Goal: Task Accomplishment & Management: Understand process/instructions

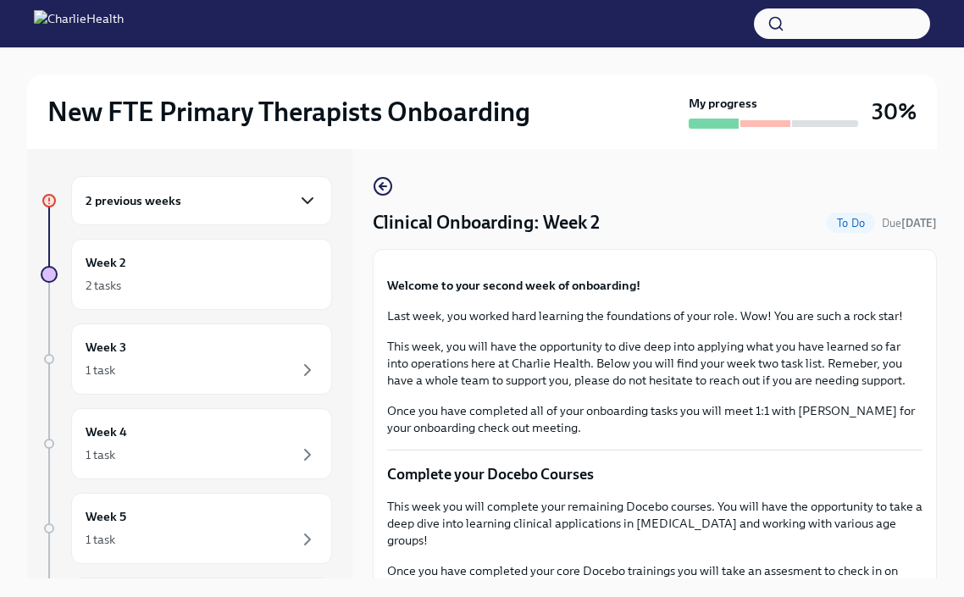
click at [311, 209] on icon "button" at bounding box center [307, 201] width 20 height 20
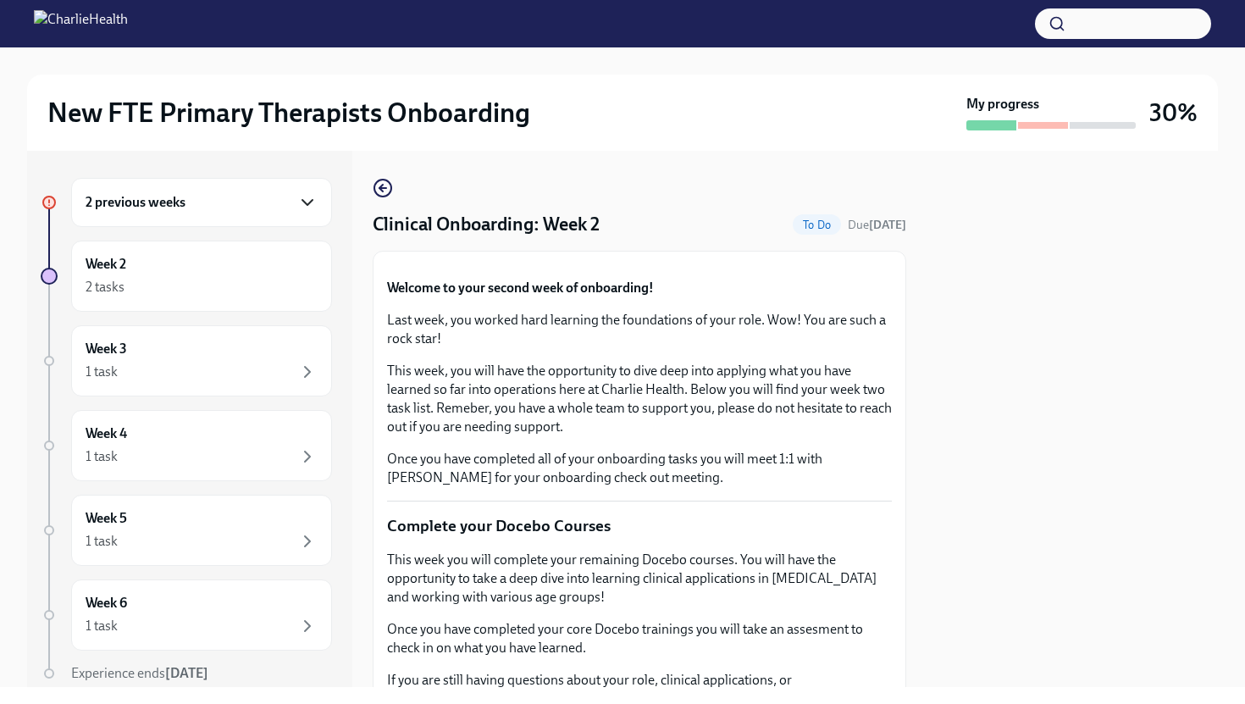
click at [310, 202] on icon "button" at bounding box center [307, 202] width 10 height 5
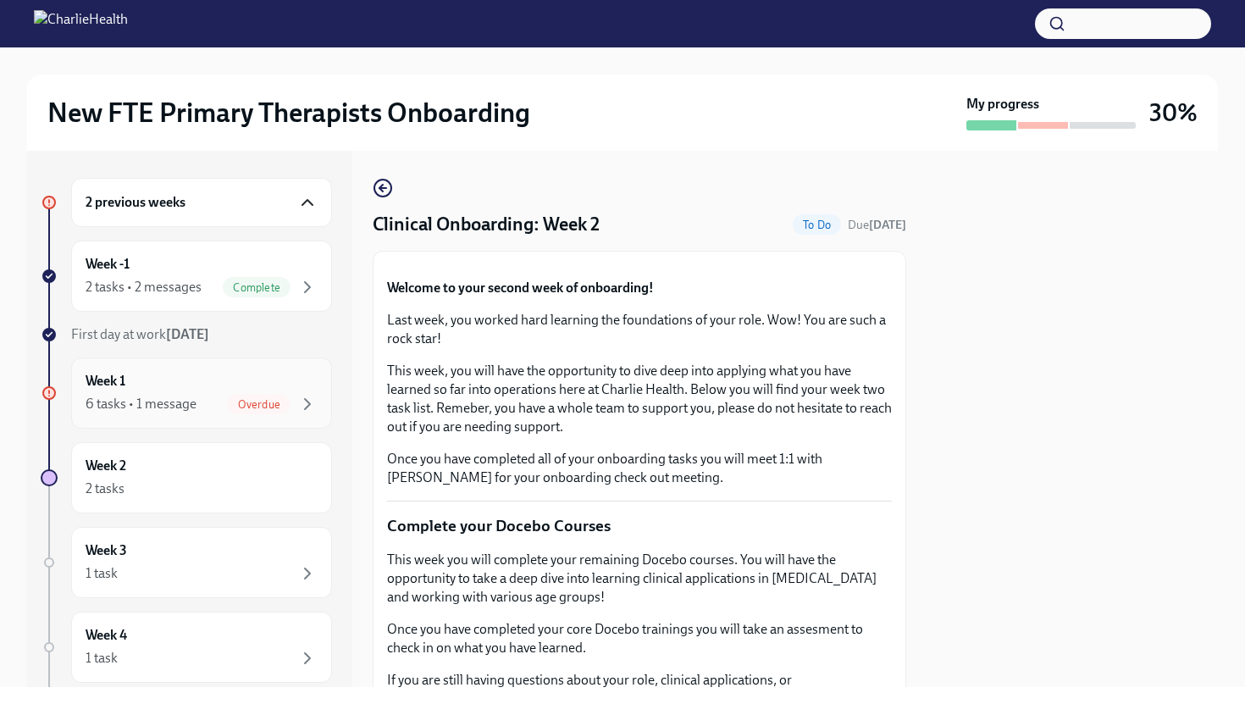
click at [290, 394] on div "Overdue" at bounding box center [273, 404] width 90 height 20
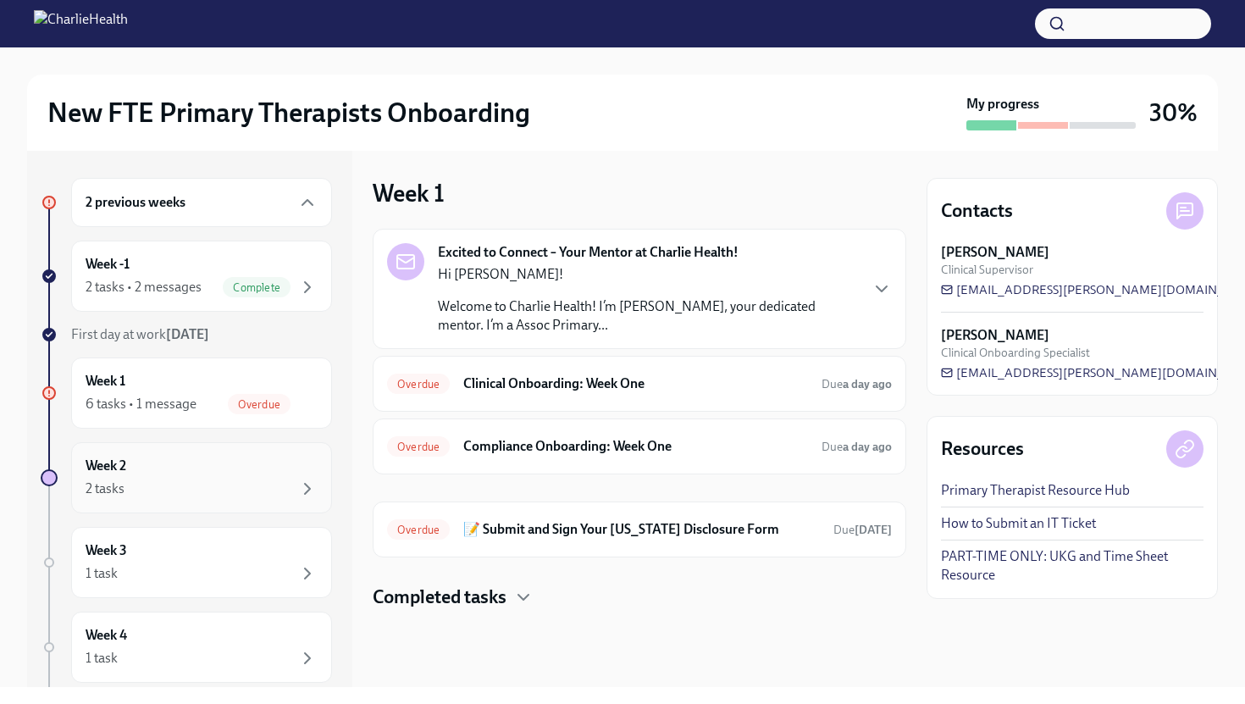
click at [168, 472] on div "Week 2 2 tasks" at bounding box center [202, 478] width 232 height 42
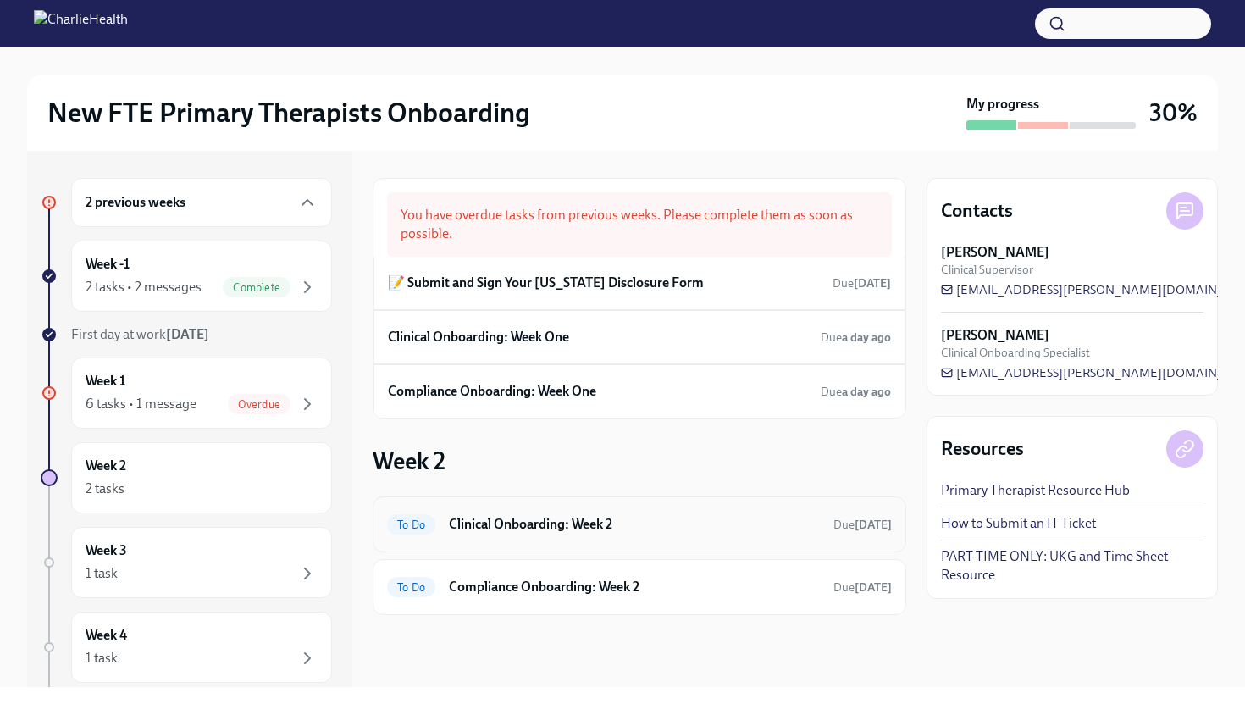
click at [637, 518] on h6 "Clinical Onboarding: Week 2" at bounding box center [634, 524] width 371 height 19
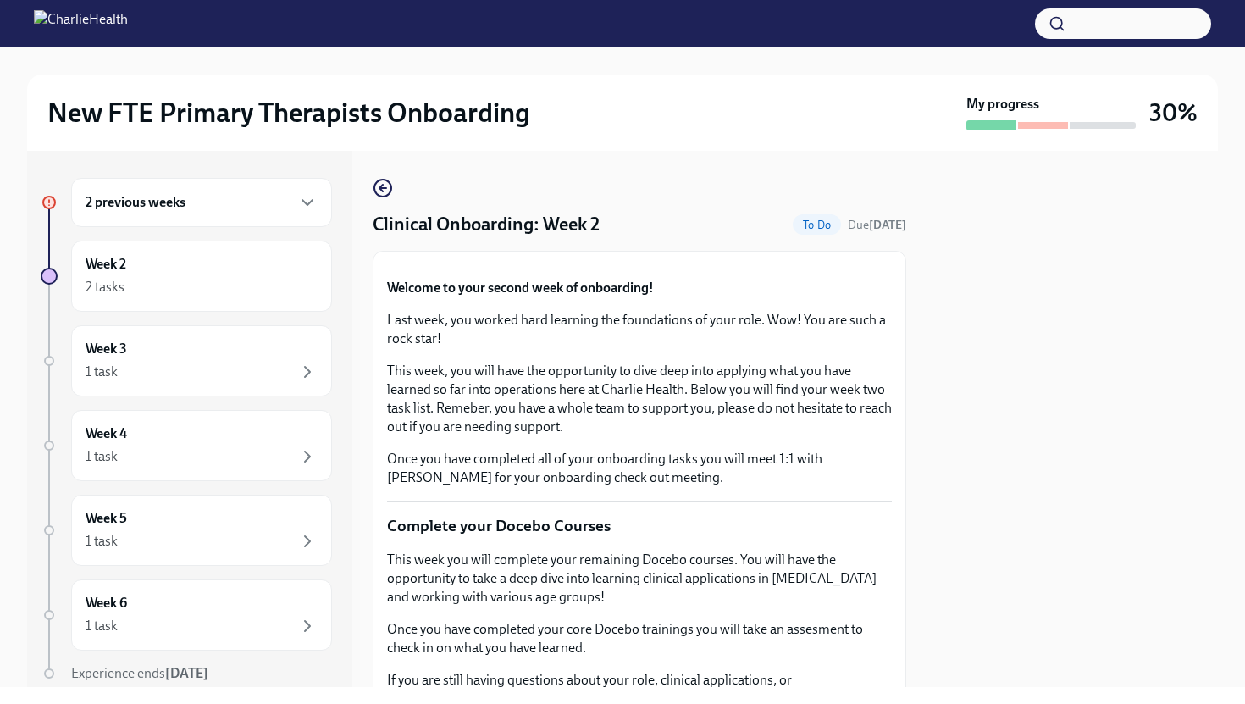
click at [963, 474] on div at bounding box center [1072, 419] width 291 height 536
click at [801, 487] on div "Welcome to your second week of onboarding! Last week, you worked hard learning …" at bounding box center [639, 383] width 505 height 208
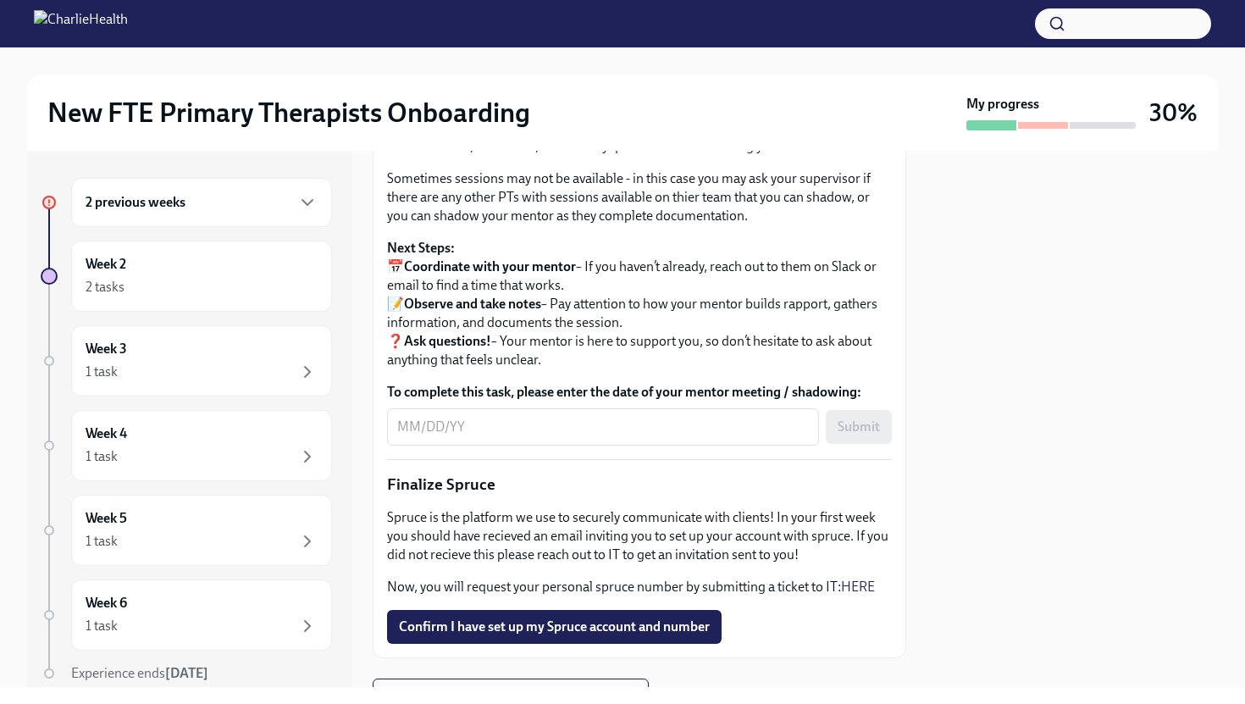
scroll to position [1683, 0]
click at [251, 274] on div "Week 2 2 tasks" at bounding box center [202, 276] width 232 height 42
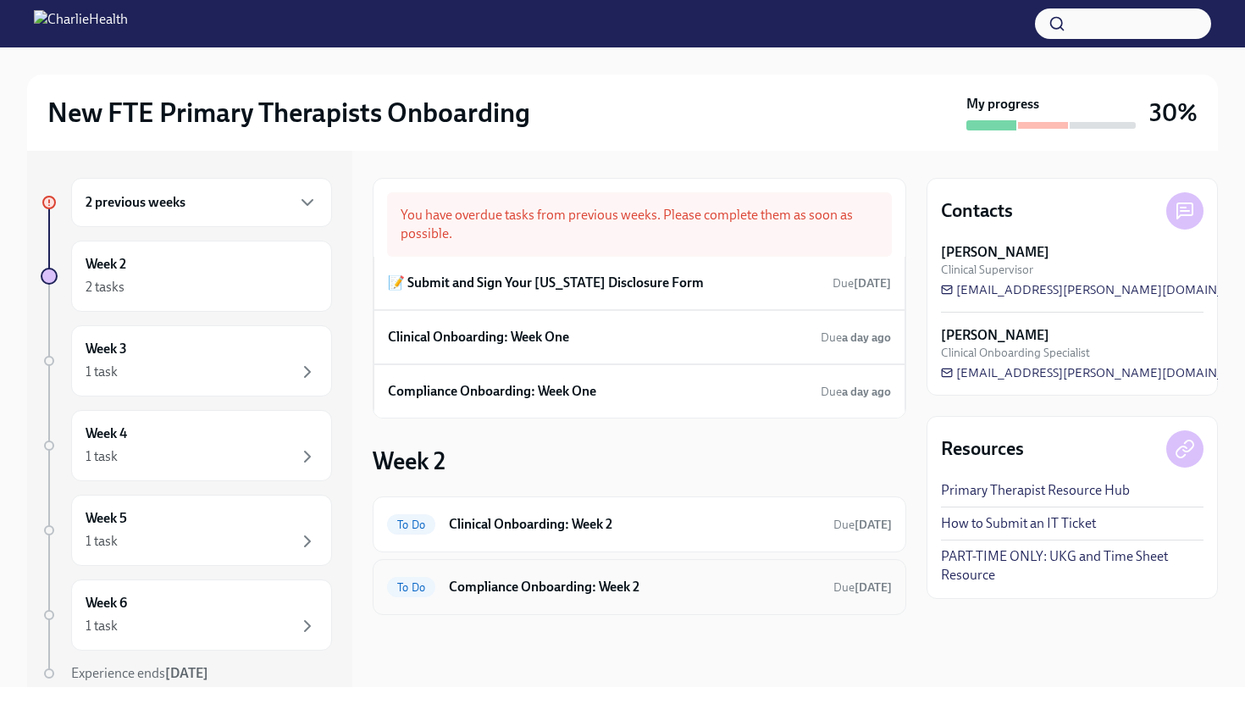
click at [538, 590] on h6 "Compliance Onboarding: Week 2" at bounding box center [634, 587] width 371 height 19
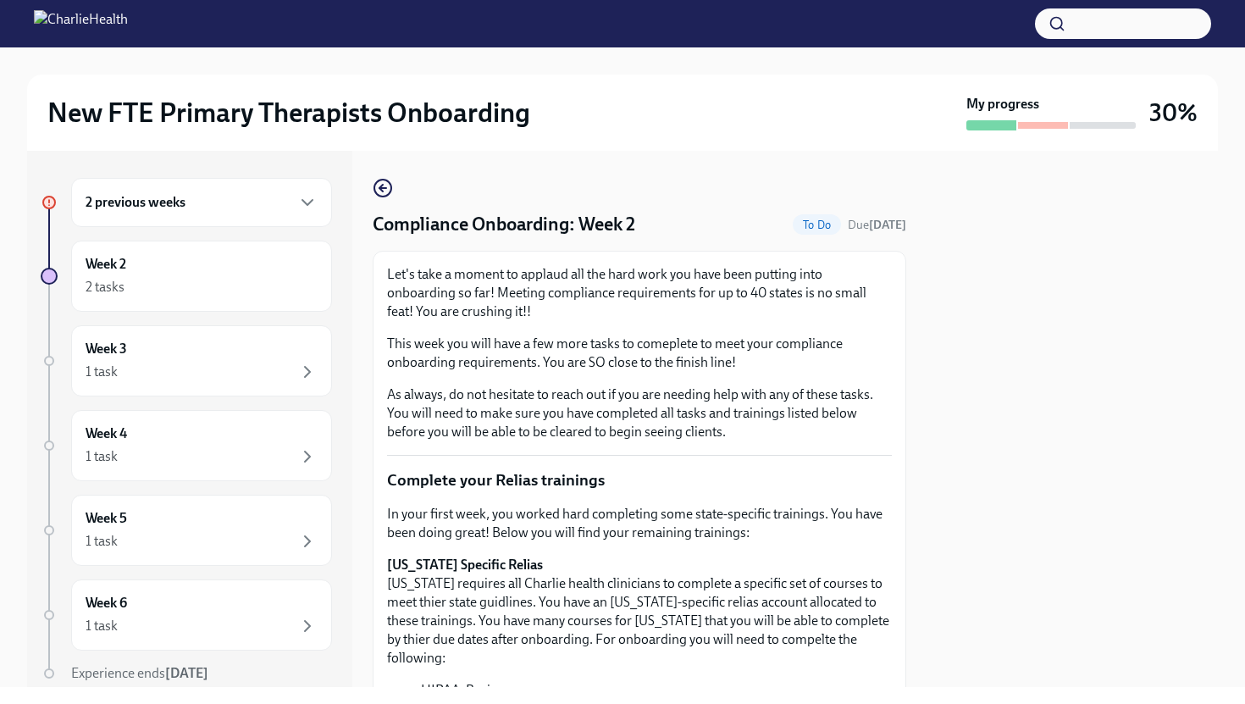
click at [757, 570] on p "[US_STATE] Specific Relias [US_STATE] requires all Charlie health clinicians to…" at bounding box center [639, 612] width 505 height 112
click at [293, 202] on div "2 previous weeks" at bounding box center [202, 202] width 232 height 20
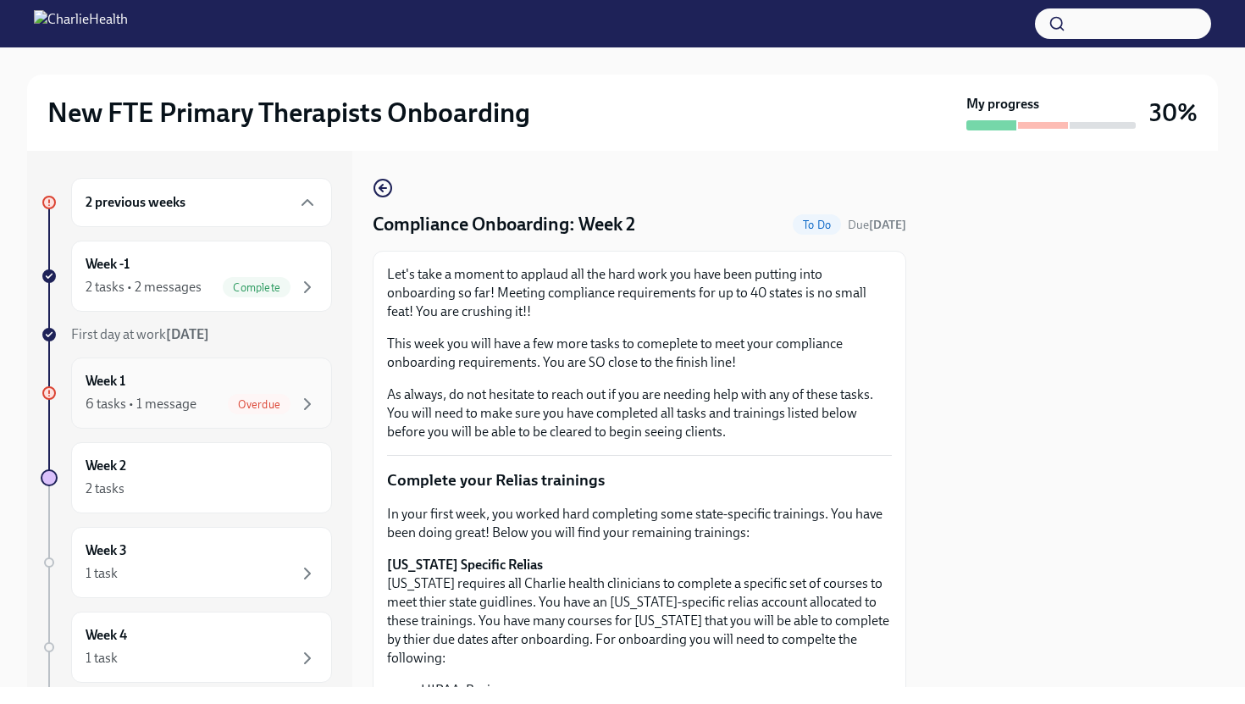
click at [284, 386] on div "Week 1 6 tasks • 1 message Overdue" at bounding box center [202, 393] width 232 height 42
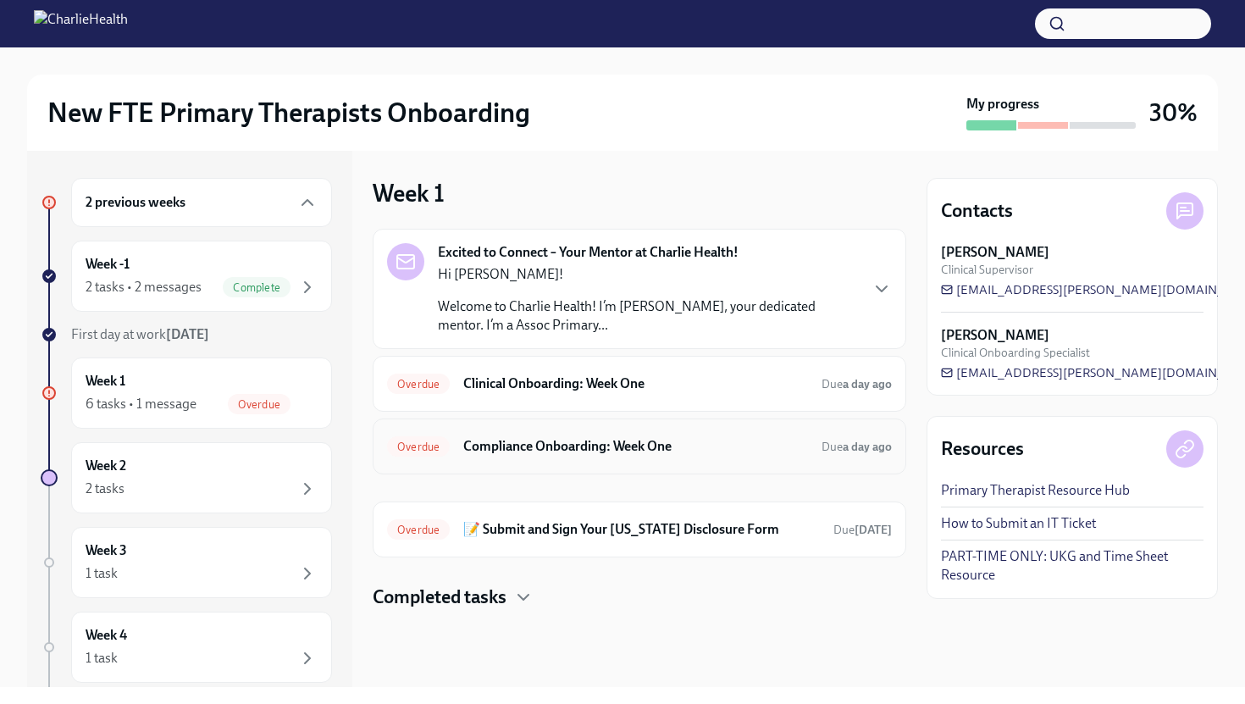
click at [685, 451] on h6 "Compliance Onboarding: Week One" at bounding box center [635, 446] width 345 height 19
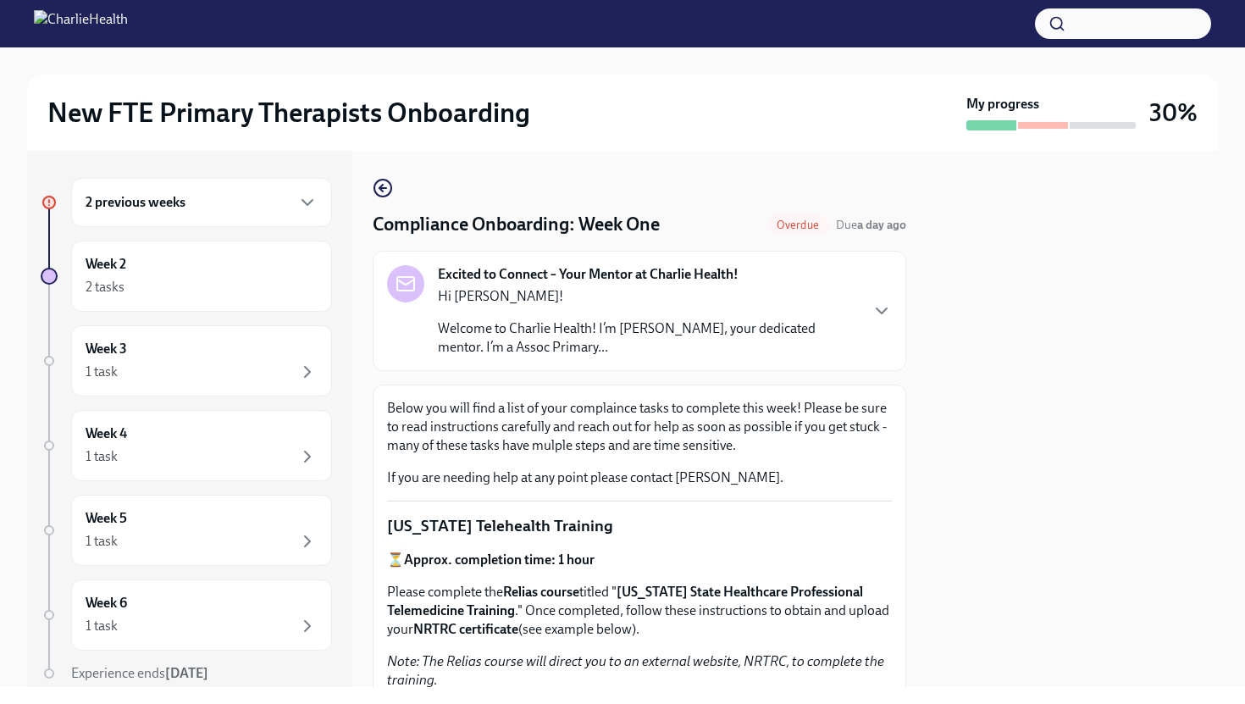
click at [780, 457] on div "Below you will find a list of your complaince tasks to complete this week! Plea…" at bounding box center [639, 443] width 505 height 88
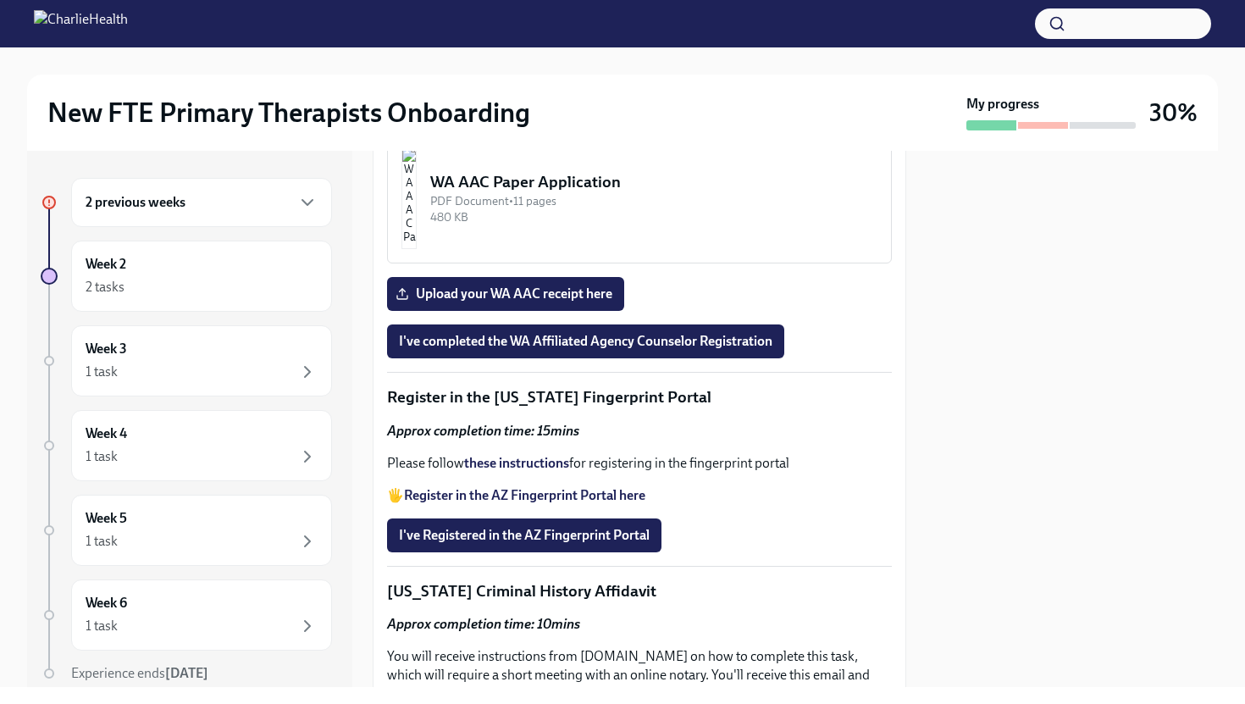
scroll to position [1898, 0]
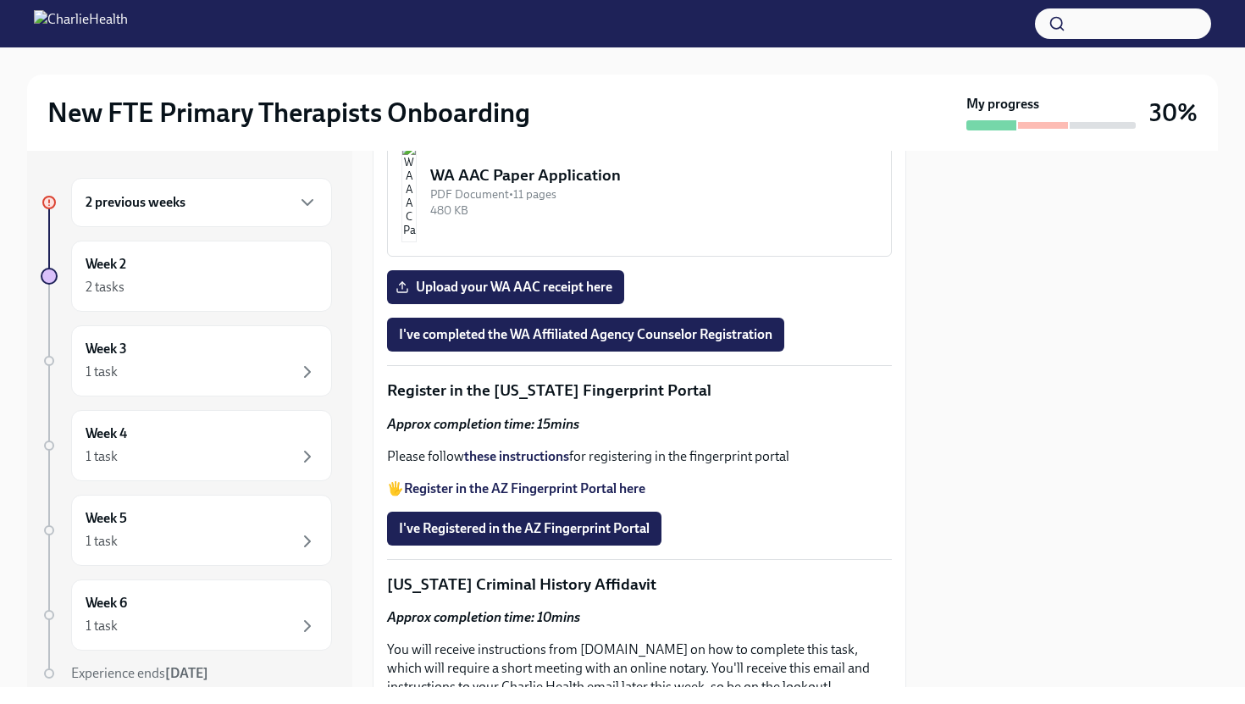
click at [658, 75] on div "344.66 KB" at bounding box center [653, 66] width 447 height 16
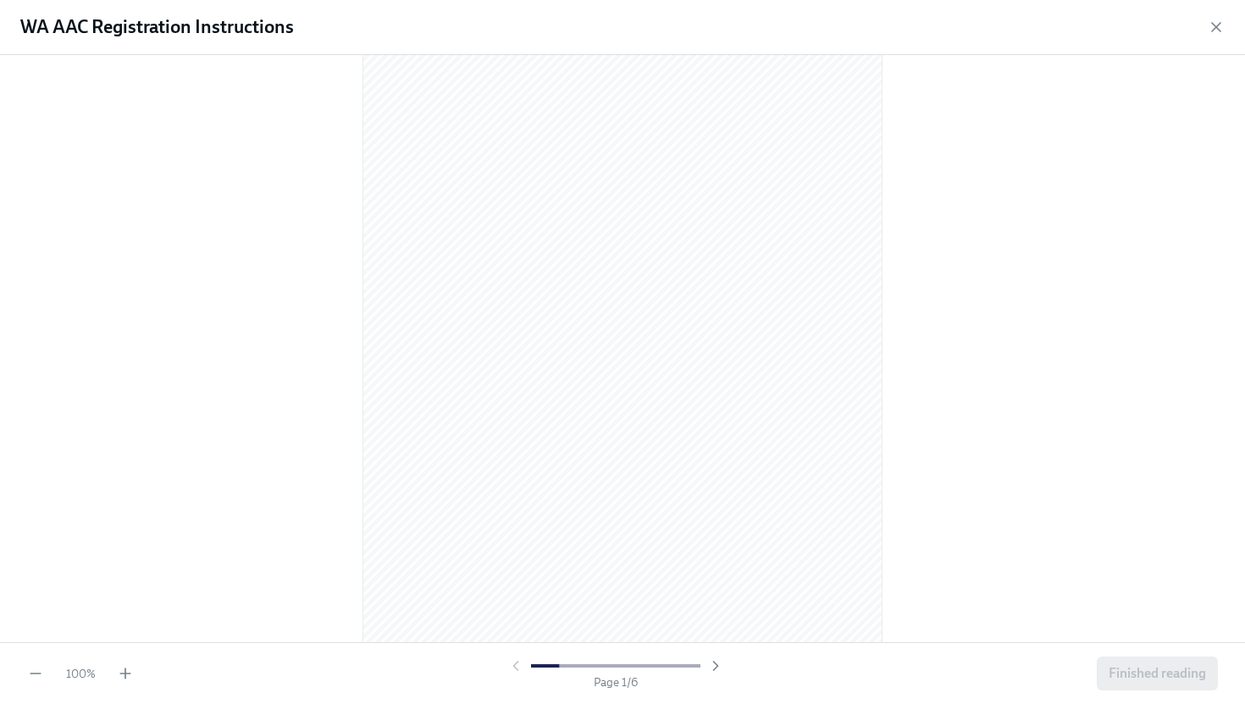
scroll to position [68, 0]
click at [716, 596] on icon "button" at bounding box center [715, 665] width 17 height 17
click at [717, 596] on icon "button" at bounding box center [715, 665] width 17 height 17
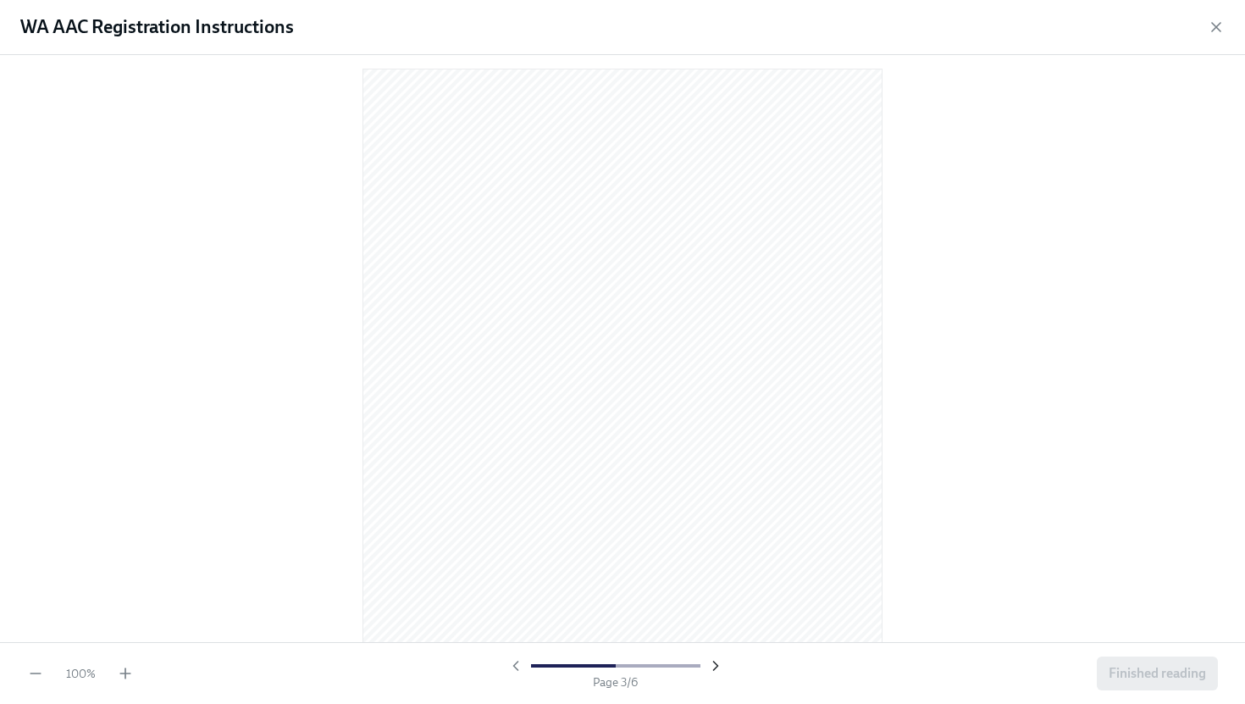
scroll to position [1386, 0]
click at [717, 596] on icon "button" at bounding box center [715, 665] width 17 height 17
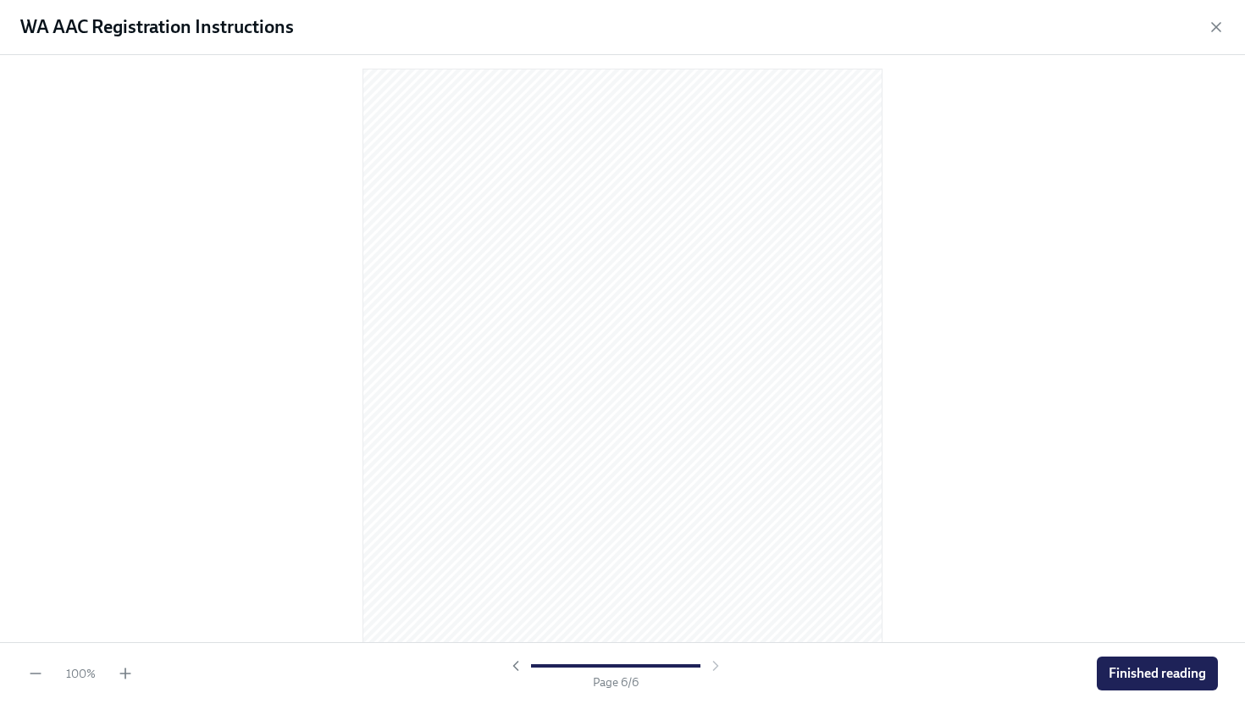
click at [717, 596] on div at bounding box center [615, 665] width 217 height 17
click at [718, 596] on div at bounding box center [615, 665] width 217 height 17
click at [124, 596] on icon "button" at bounding box center [125, 673] width 17 height 17
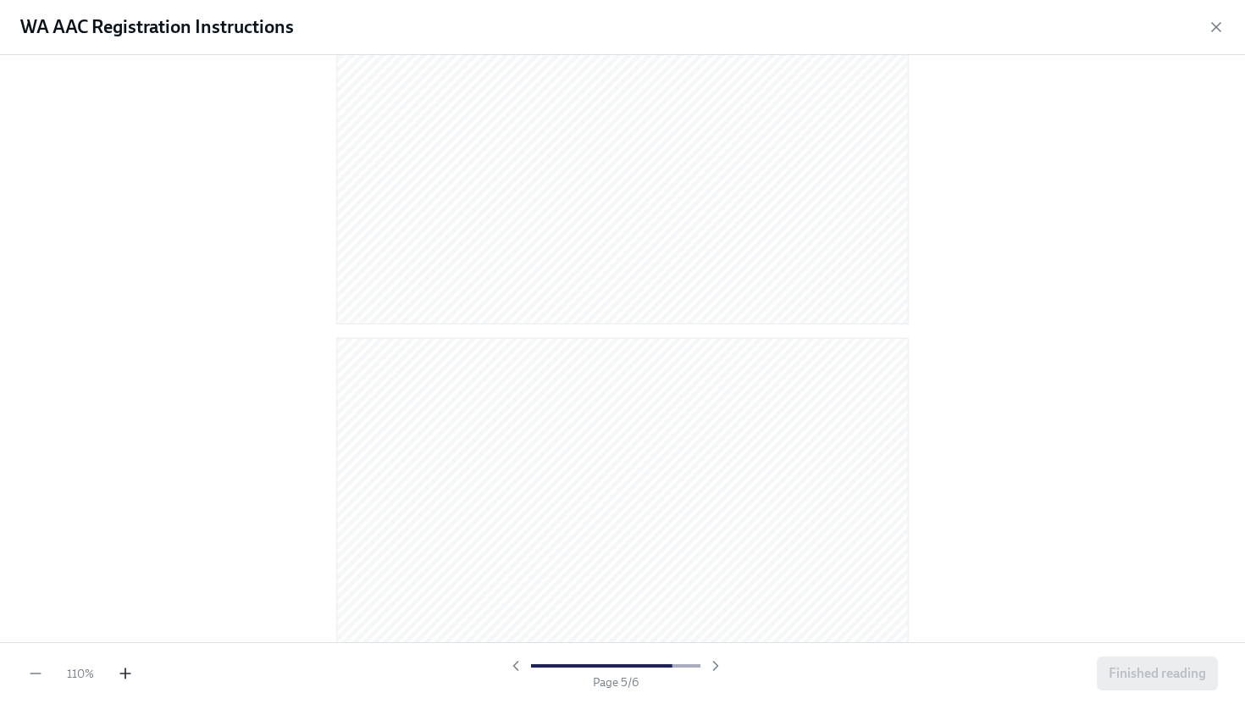
click at [124, 596] on icon "button" at bounding box center [125, 673] width 17 height 17
click at [508, 596] on icon "button" at bounding box center [515, 665] width 17 height 17
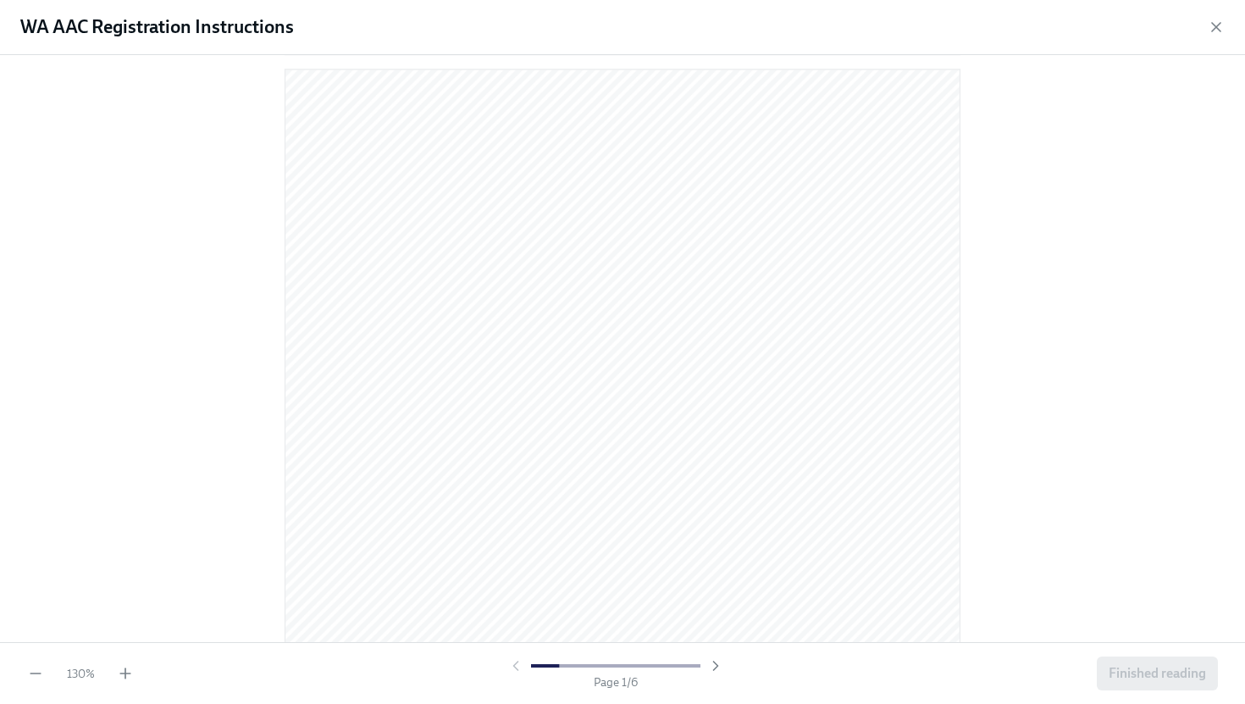
click at [508, 596] on div at bounding box center [615, 665] width 217 height 17
click at [515, 596] on div at bounding box center [615, 665] width 217 height 17
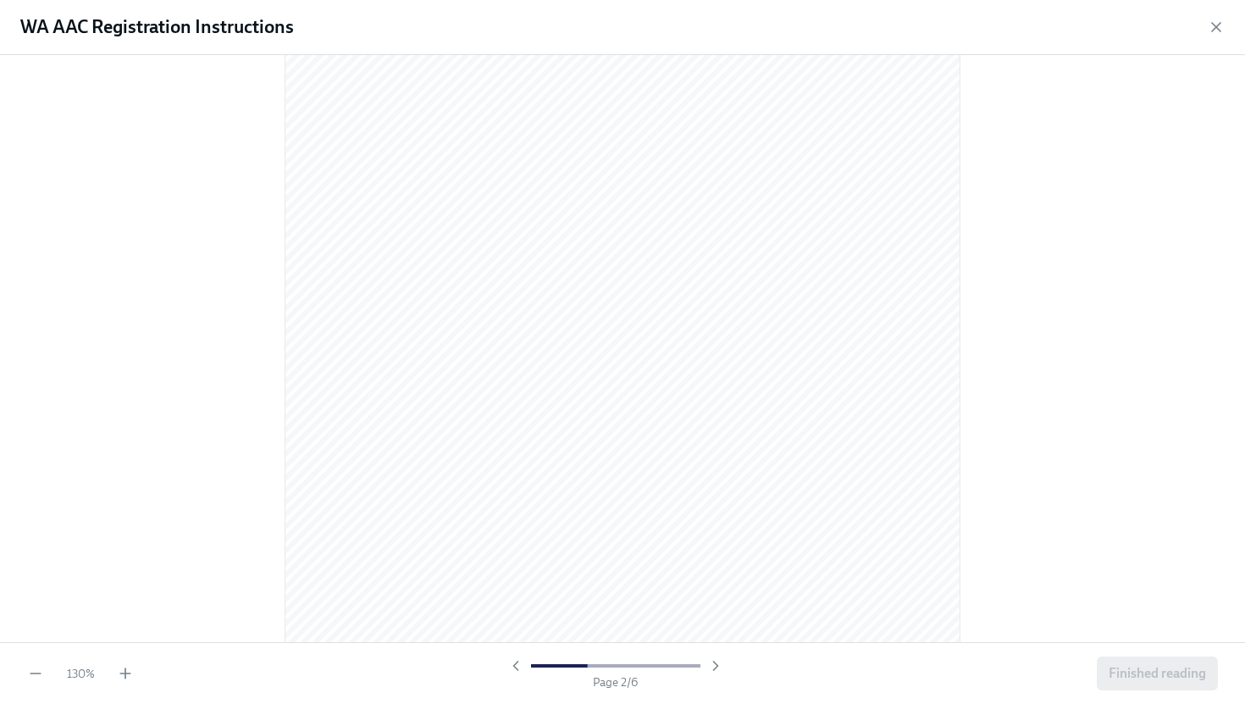
scroll to position [1003, 0]
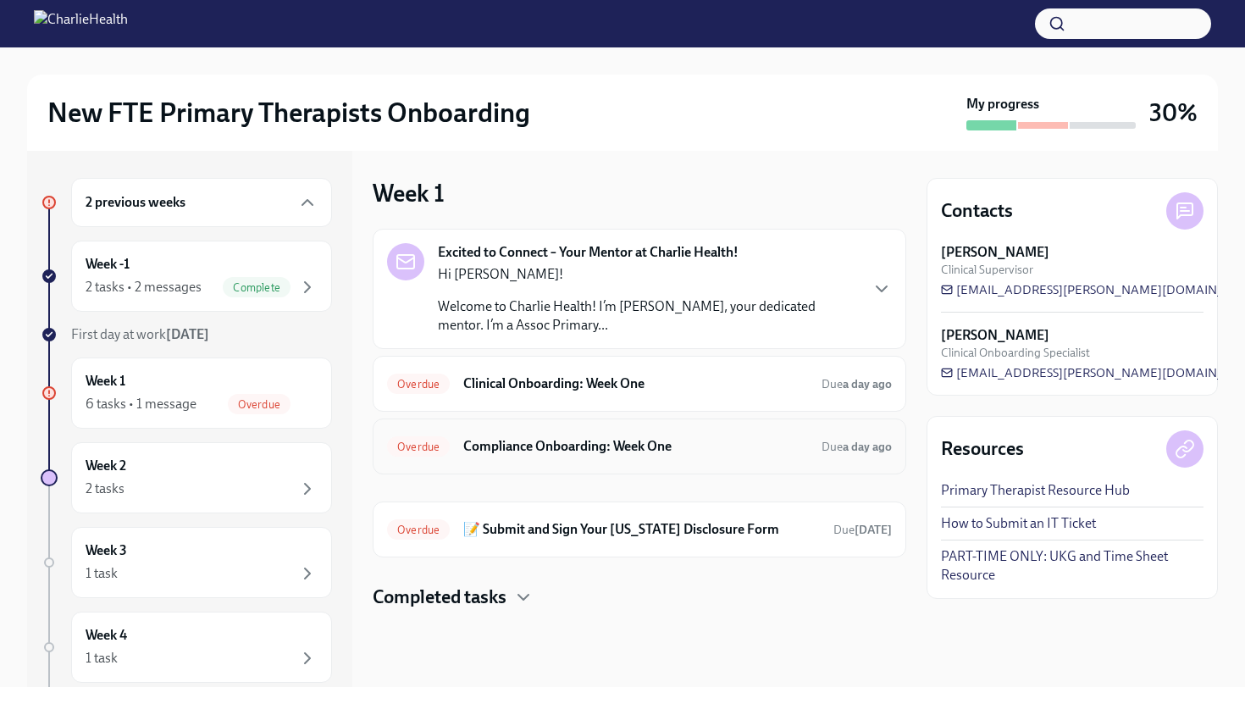
click at [793, 456] on div "Overdue Compliance Onboarding: Week One Due a day ago" at bounding box center [639, 446] width 505 height 27
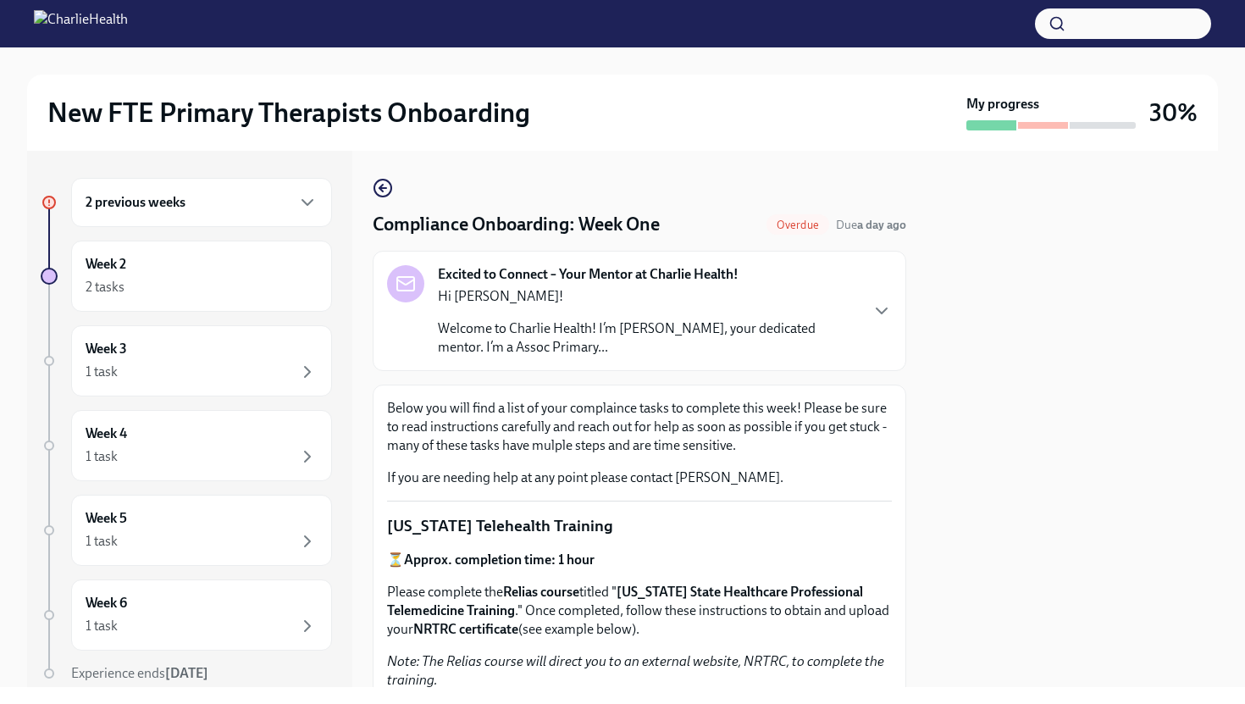
click at [963, 435] on div at bounding box center [1072, 419] width 291 height 536
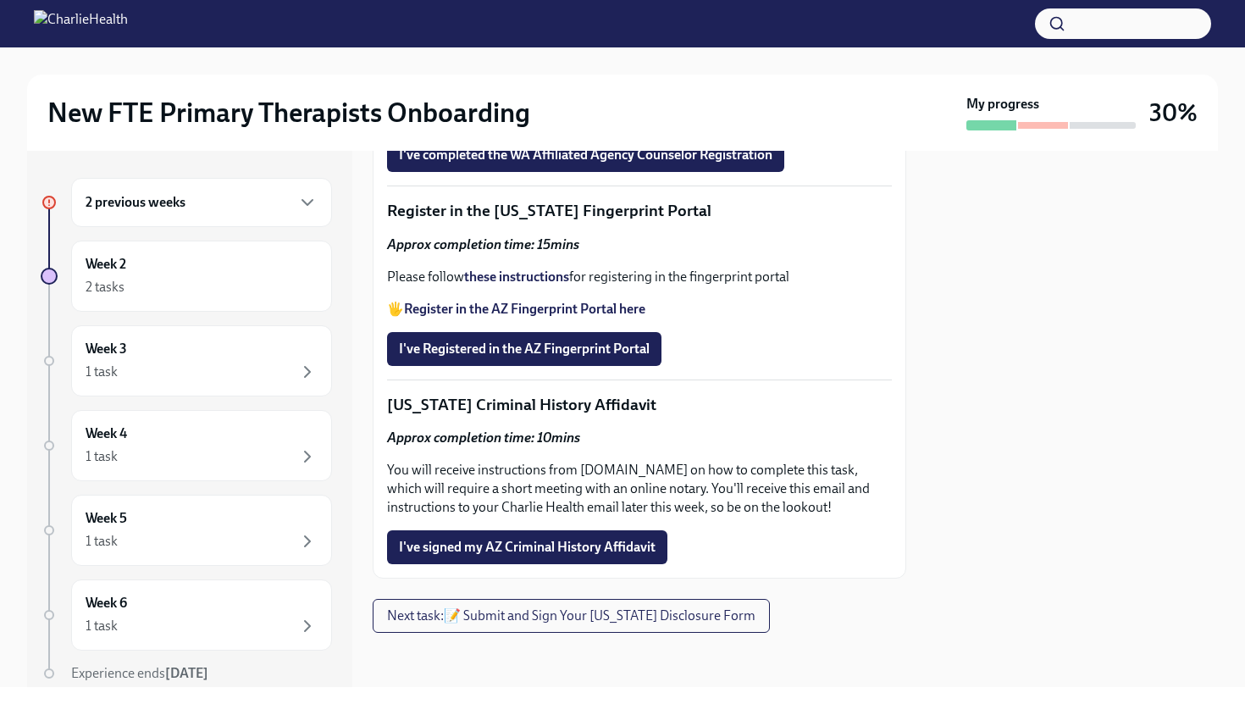
scroll to position [2338, 0]
click at [550, 285] on strong "these instructions" at bounding box center [516, 277] width 105 height 16
